Goal: Task Accomplishment & Management: Manage account settings

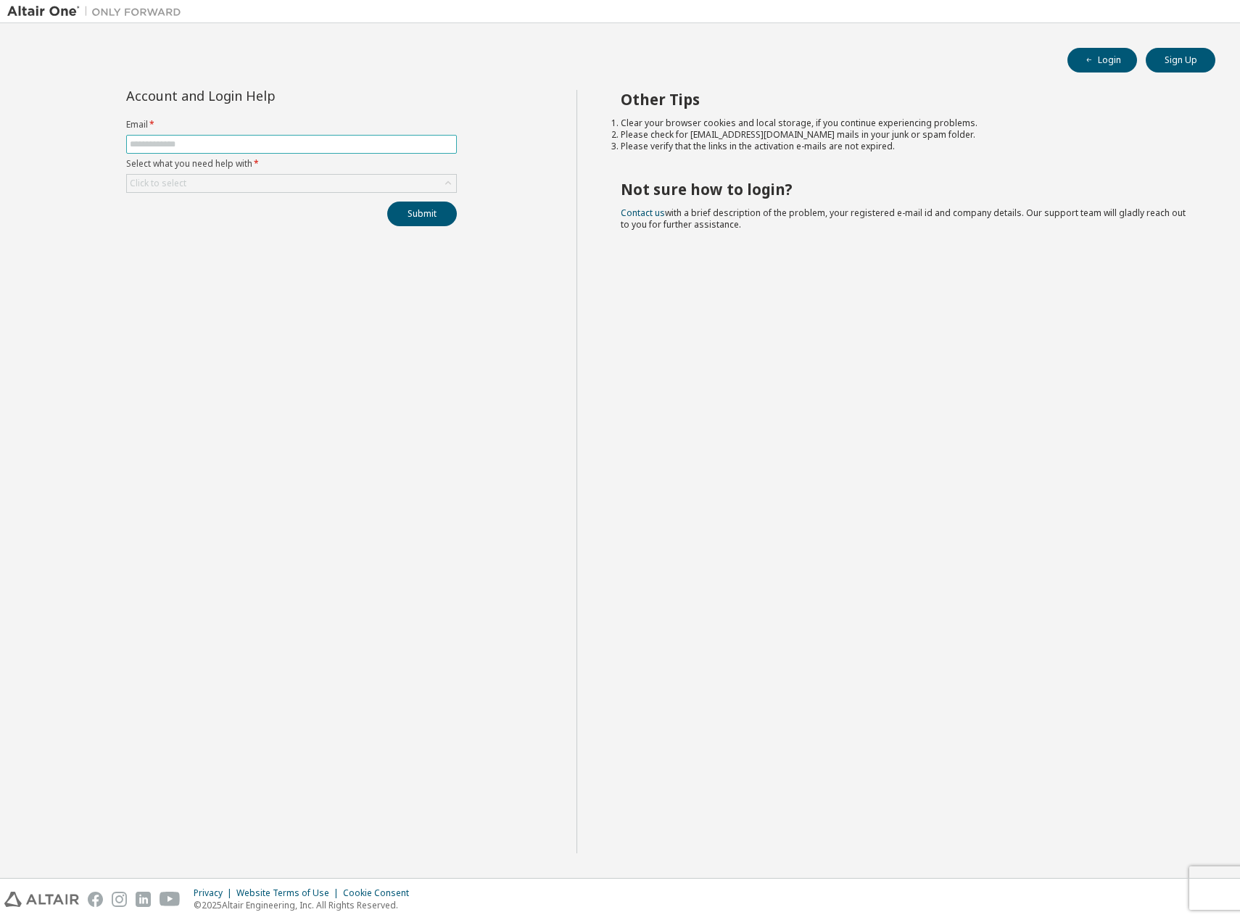
click at [216, 142] on input "text" at bounding box center [291, 144] width 323 height 12
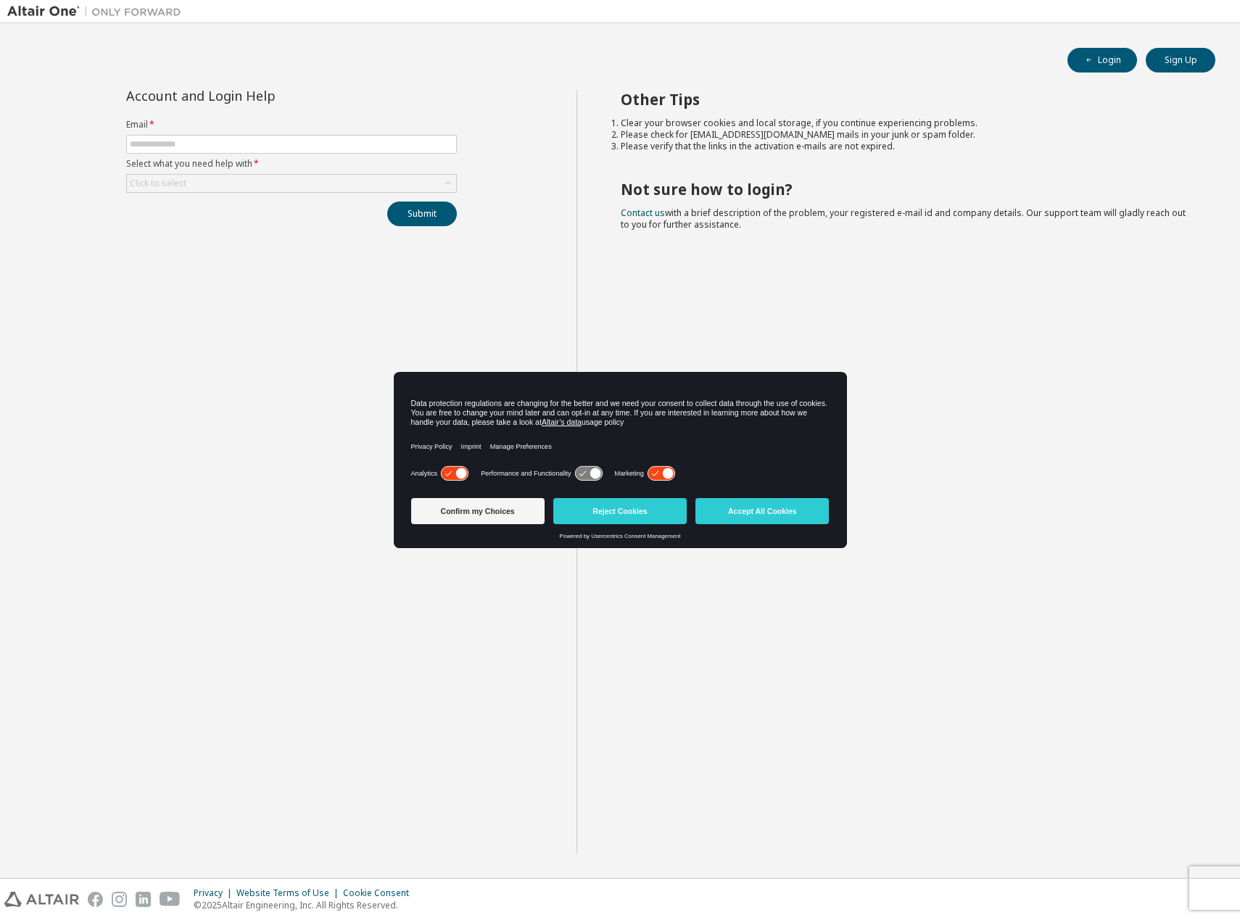
click at [448, 471] on icon at bounding box center [454, 474] width 27 height 14
click at [661, 476] on icon at bounding box center [661, 474] width 27 height 14
click at [682, 518] on button "Reject Cookies" at bounding box center [619, 511] width 133 height 26
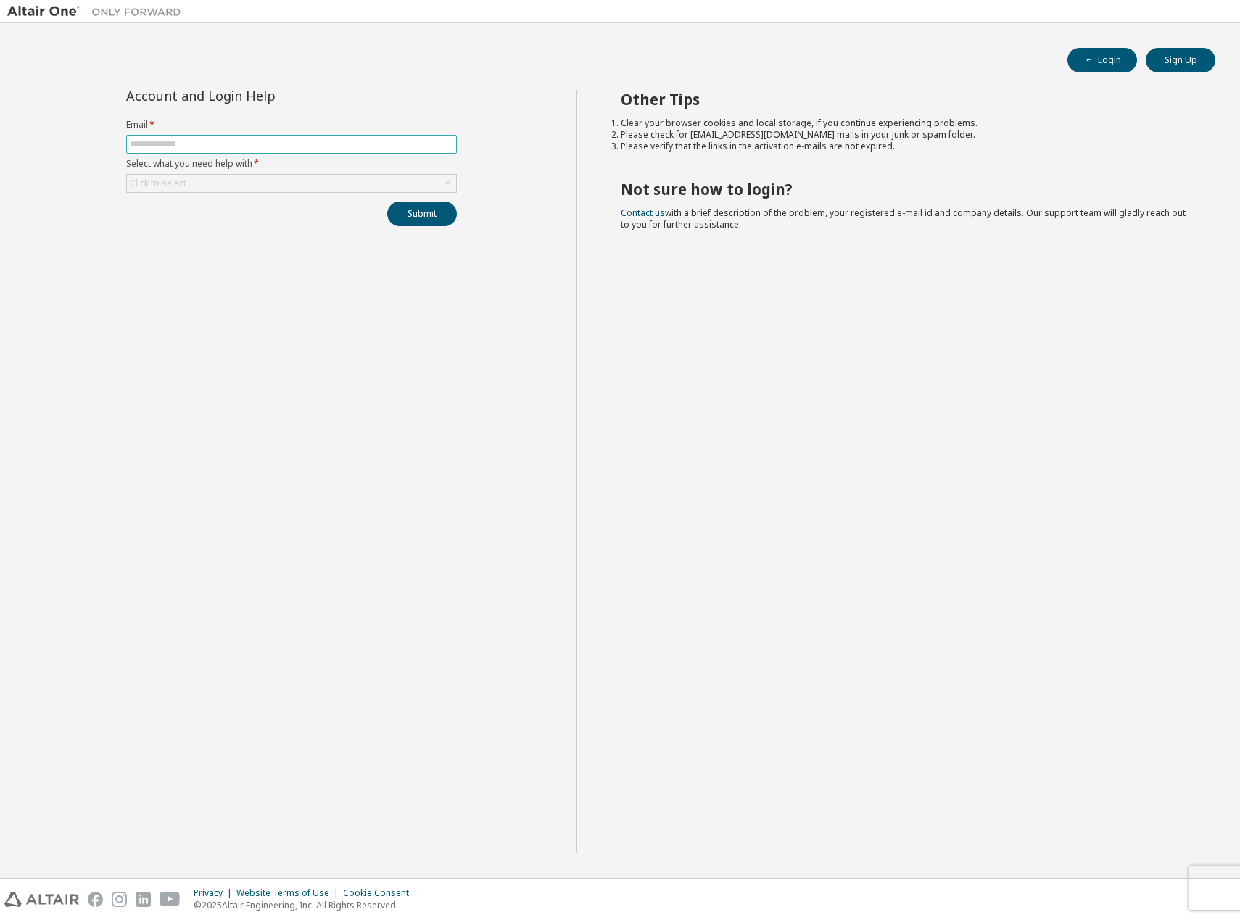
click at [288, 140] on input "text" at bounding box center [291, 144] width 323 height 12
type input "**********"
click at [313, 185] on div "Click to select" at bounding box center [291, 183] width 329 height 17
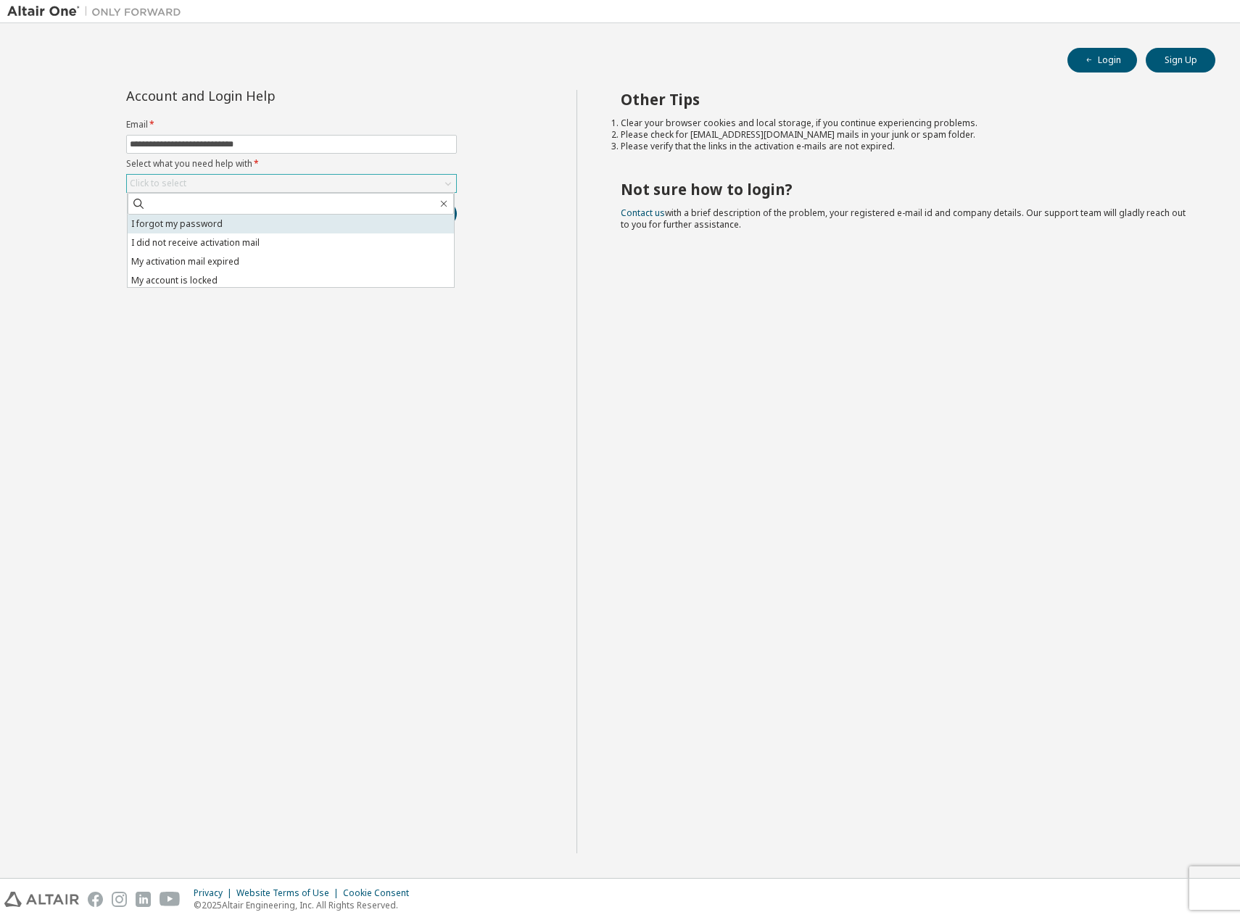
click at [215, 228] on li "I forgot my password" at bounding box center [291, 224] width 326 height 19
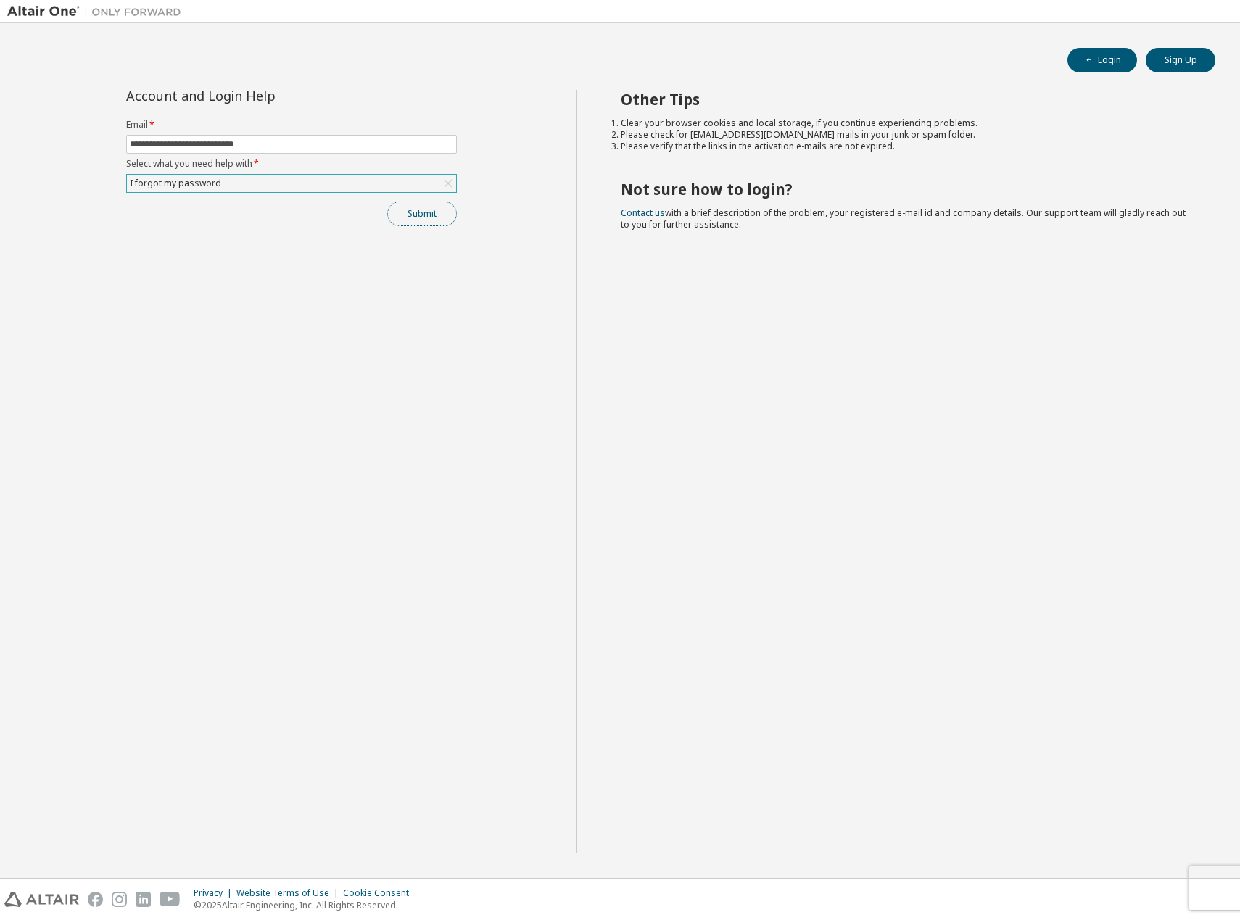
click at [445, 218] on button "Submit" at bounding box center [422, 214] width 70 height 25
